Goal: Check status: Check status

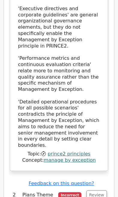
scroll to position [1185, 0]
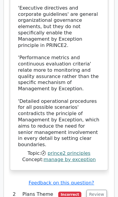
click at [101, 190] on button "Review" at bounding box center [96, 194] width 20 height 9
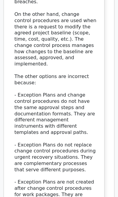
scroll to position [0, 3]
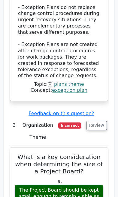
scroll to position [1853, 0]
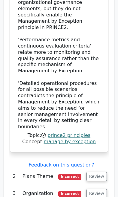
scroll to position [1203, 0]
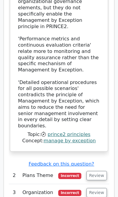
click at [96, 188] on button "Review" at bounding box center [96, 192] width 20 height 9
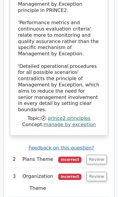
scroll to position [1220, 0]
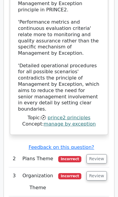
click at [99, 155] on button "Review" at bounding box center [96, 159] width 20 height 9
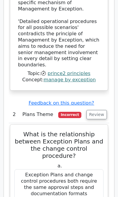
scroll to position [1265, 0]
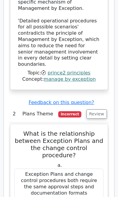
click at [94, 110] on button "Review" at bounding box center [96, 114] width 20 height 9
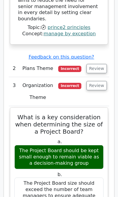
scroll to position [1311, 0]
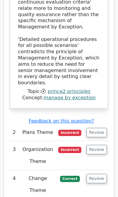
scroll to position [1244, 0]
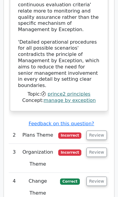
click at [98, 148] on button "Review" at bounding box center [96, 152] width 20 height 9
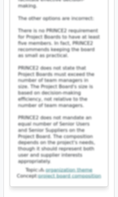
scroll to position [1715, 0]
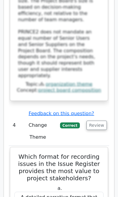
scroll to position [1804, 0]
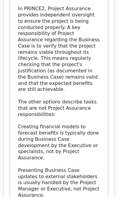
scroll to position [2724, 0]
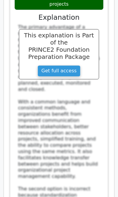
scroll to position [3245, 0]
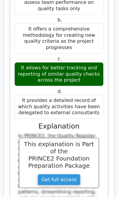
scroll to position [3704, 0]
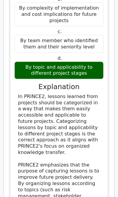
scroll to position [4195, 0]
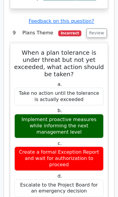
scroll to position [4648, 0]
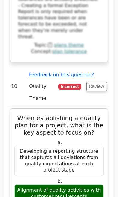
scroll to position [5087, 0]
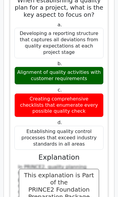
scroll to position [5204, 0]
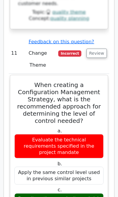
scroll to position [5645, 0]
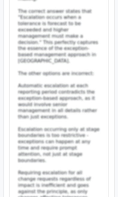
scroll to position [6504, 0]
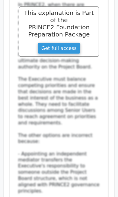
scroll to position [6965, 0]
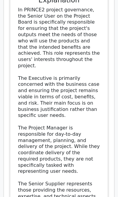
scroll to position [7482, 0]
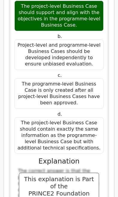
scroll to position [7840, 0]
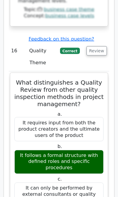
scroll to position [8277, 0]
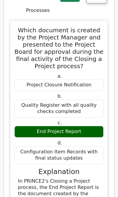
scroll to position [8823, 0]
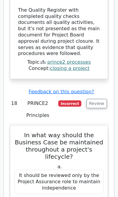
scroll to position [9165, 0]
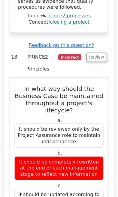
scroll to position [9208, 0]
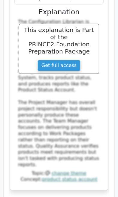
scroll to position [9958, 0]
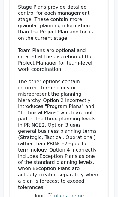
scroll to position [10498, 0]
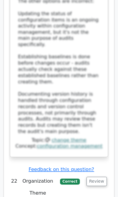
scroll to position [10977, 0]
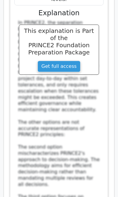
scroll to position [11381, 0]
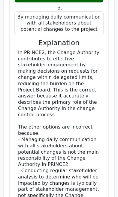
scroll to position [11874, 0]
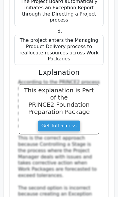
scroll to position [12310, 0]
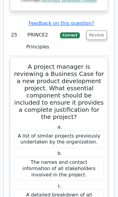
scroll to position [12667, 0]
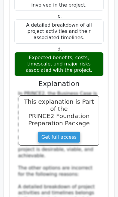
scroll to position [12837, 0]
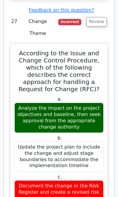
scroll to position [13598, 0]
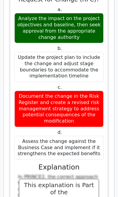
scroll to position [13687, 0]
